Goal: Book appointment/travel/reservation

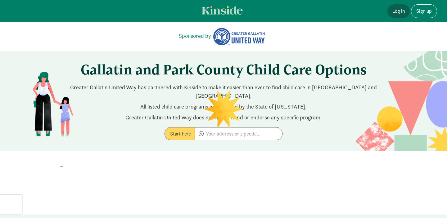
click at [397, 12] on link "Log in" at bounding box center [398, 11] width 22 height 14
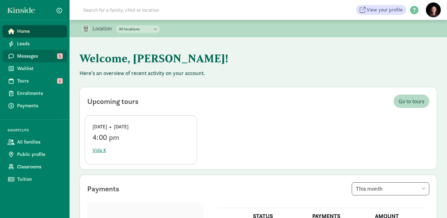
click at [33, 57] on span "Messages" at bounding box center [39, 55] width 45 height 7
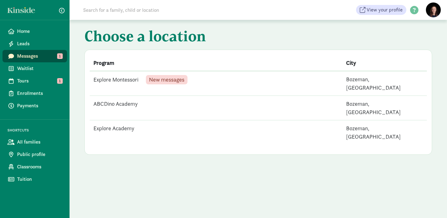
click at [136, 78] on td "Explore Montessori New messages" at bounding box center [216, 83] width 253 height 25
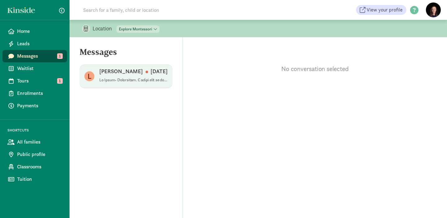
click at [131, 84] on span "Lacie K [DATE]" at bounding box center [133, 76] width 68 height 17
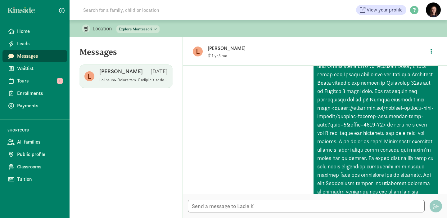
scroll to position [152, 0]
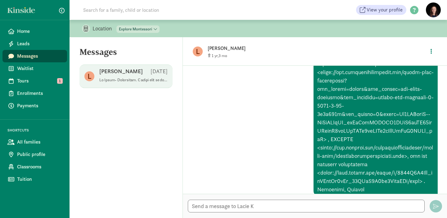
scroll to position [437, 0]
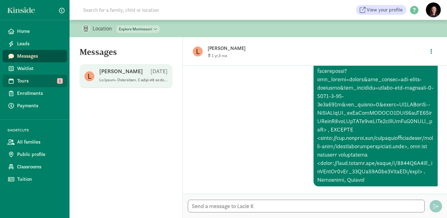
click at [41, 81] on span "Tours" at bounding box center [39, 80] width 45 height 7
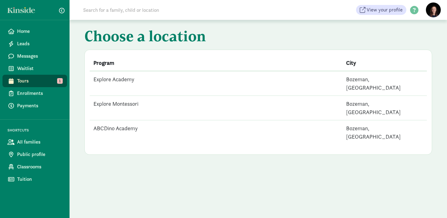
click at [40, 79] on span "Tours" at bounding box center [39, 80] width 45 height 7
click at [106, 120] on td "ABCDino Academy" at bounding box center [216, 132] width 253 height 25
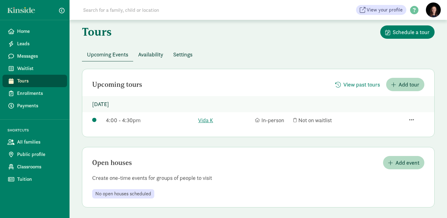
scroll to position [24, 0]
click at [205, 122] on link "Vida K" at bounding box center [224, 120] width 53 height 8
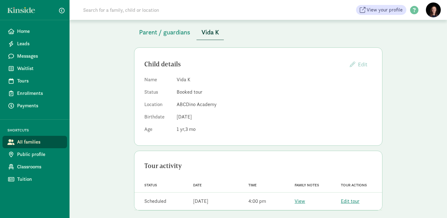
scroll to position [40, 0]
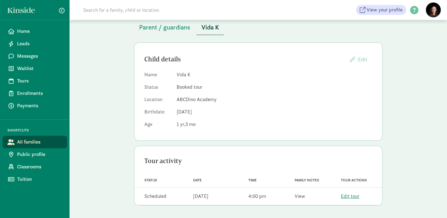
click at [300, 195] on link "View" at bounding box center [299, 196] width 11 height 7
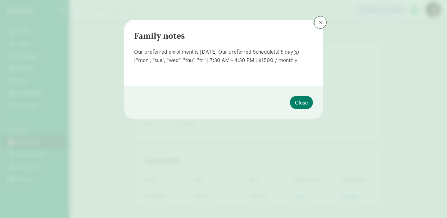
click at [320, 25] on button at bounding box center [320, 22] width 12 height 12
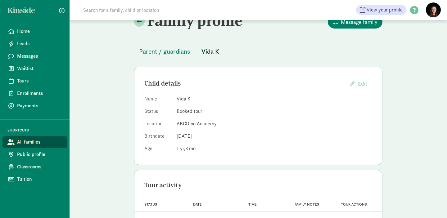
scroll to position [0, 0]
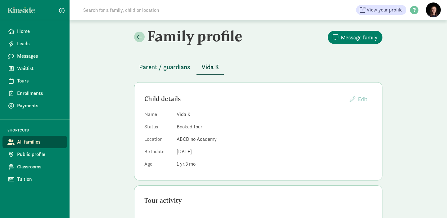
click at [149, 68] on span "Parent / guardians" at bounding box center [164, 67] width 51 height 10
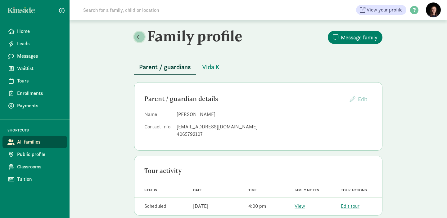
click at [138, 35] on span at bounding box center [139, 37] width 5 height 6
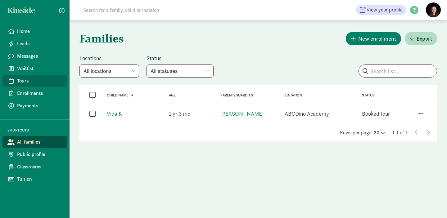
click at [29, 83] on span "Tours" at bounding box center [39, 80] width 45 height 7
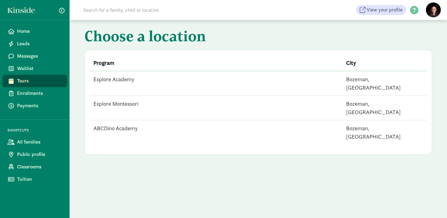
click at [117, 96] on td "Explore Montessori" at bounding box center [216, 108] width 253 height 25
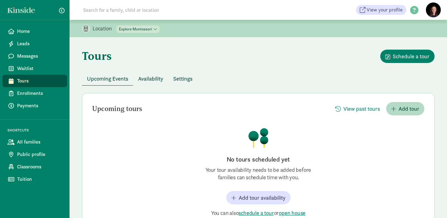
click at [151, 79] on span "Availability" at bounding box center [150, 78] width 25 height 8
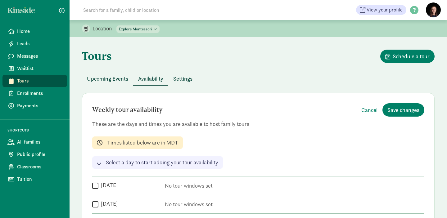
click at [186, 78] on span "Settings" at bounding box center [182, 78] width 19 height 8
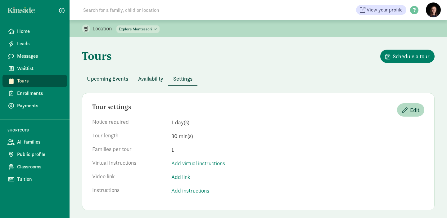
click at [105, 78] on span "Upcoming Events" at bounding box center [107, 78] width 41 height 8
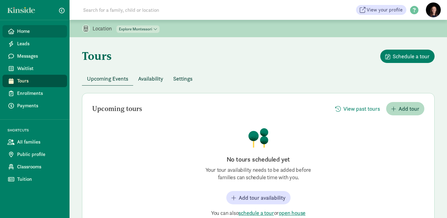
click at [23, 30] on span "Home" at bounding box center [39, 31] width 45 height 7
